Goal: Information Seeking & Learning: Learn about a topic

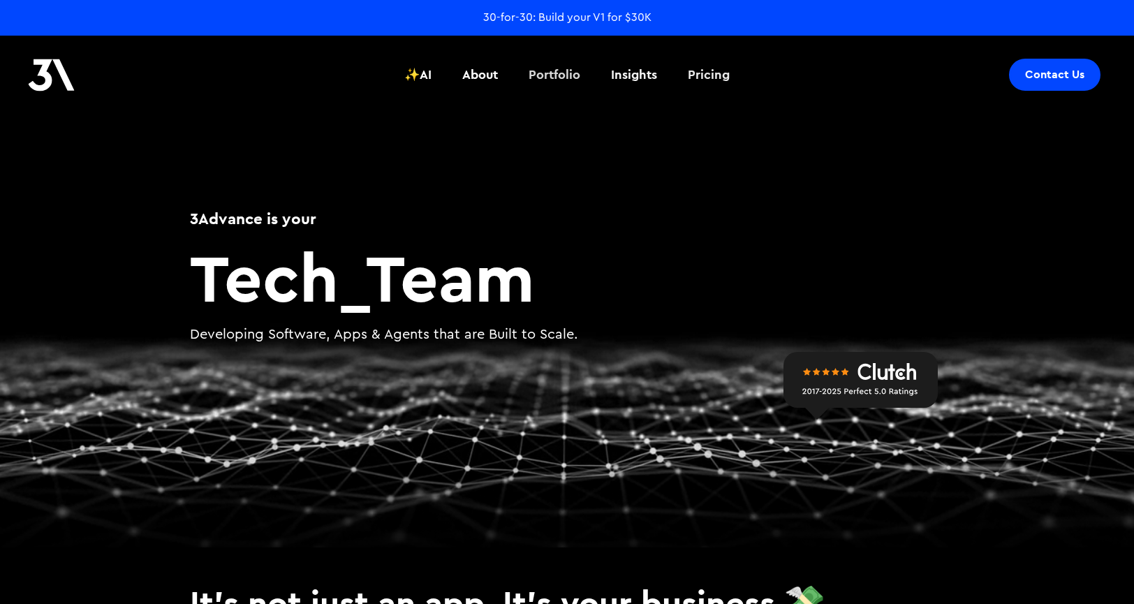
click at [579, 78] on div "Portfolio" at bounding box center [554, 75] width 52 height 18
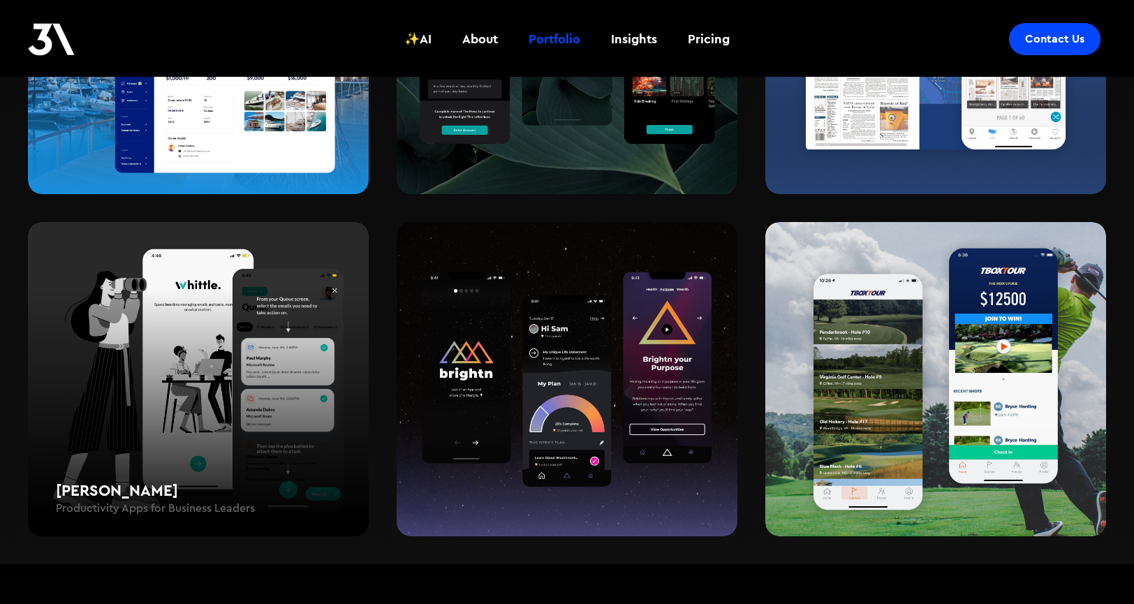
scroll to position [1838, 0]
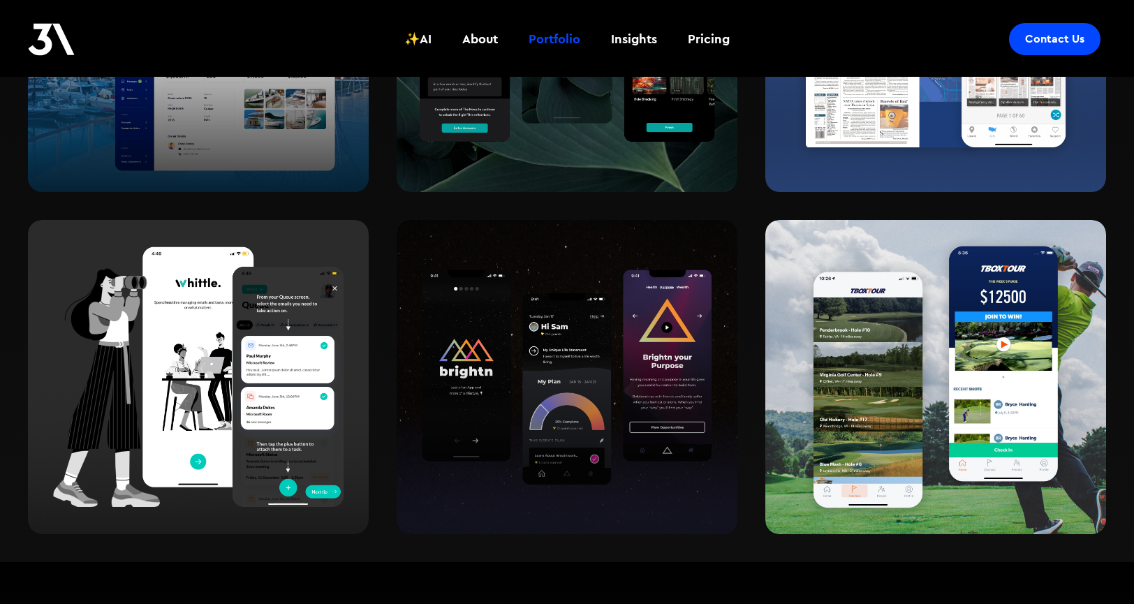
click at [511, 340] on div "Brightn Personal Wellness & Accountability Apps" at bounding box center [567, 437] width 341 height 315
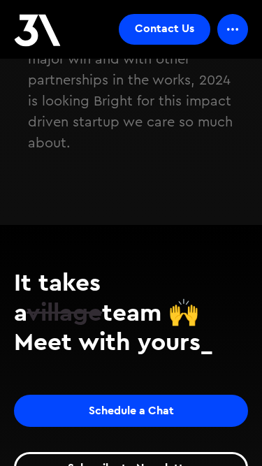
scroll to position [4538, 0]
